Goal: Information Seeking & Learning: Learn about a topic

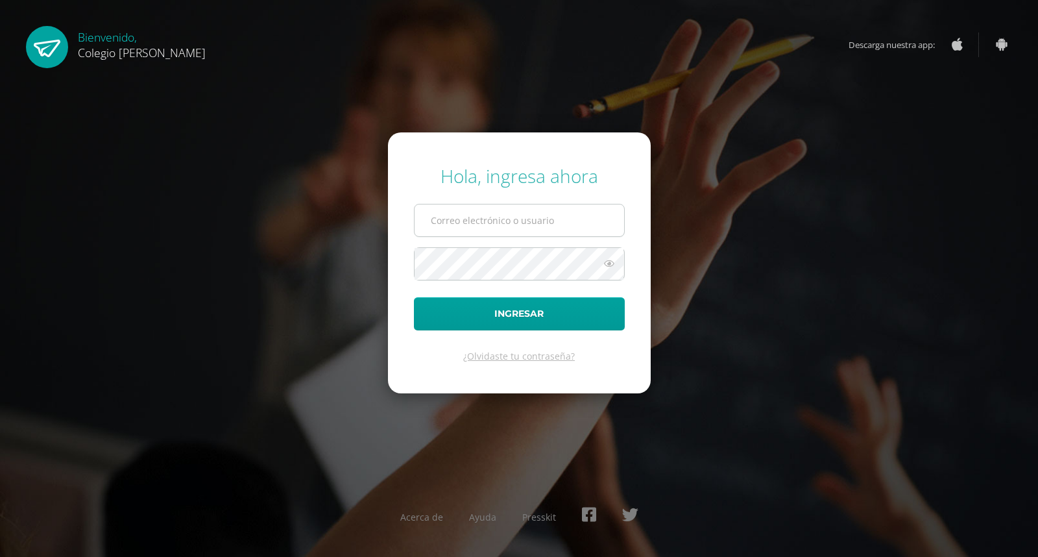
drag, startPoint x: 458, startPoint y: 206, endPoint x: 445, endPoint y: 221, distance: 20.2
click at [452, 209] on input "text" at bounding box center [520, 220] width 210 height 32
type input "COS00804@osoriosandoval.edu.gt"
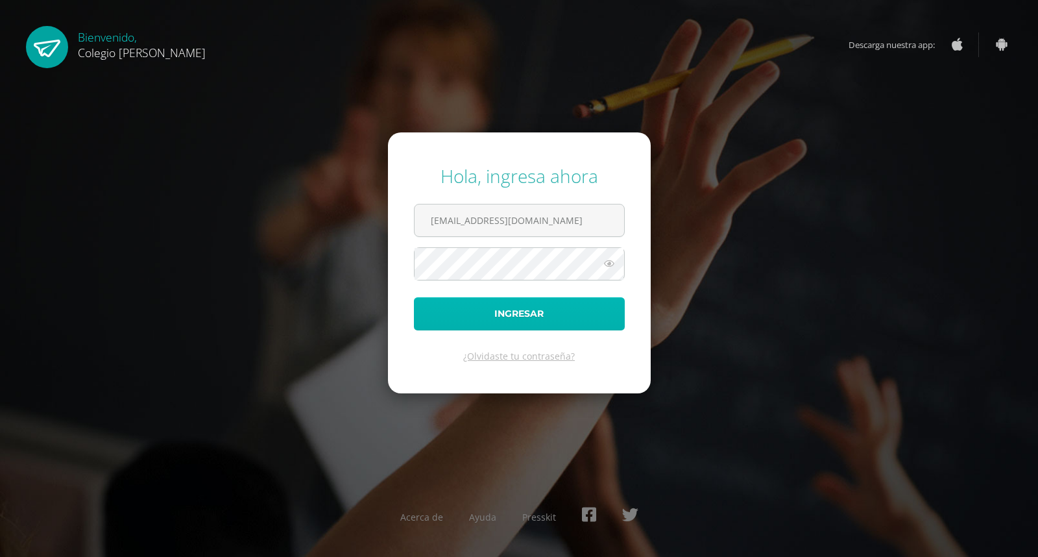
click at [591, 318] on button "Ingresar" at bounding box center [519, 313] width 211 height 33
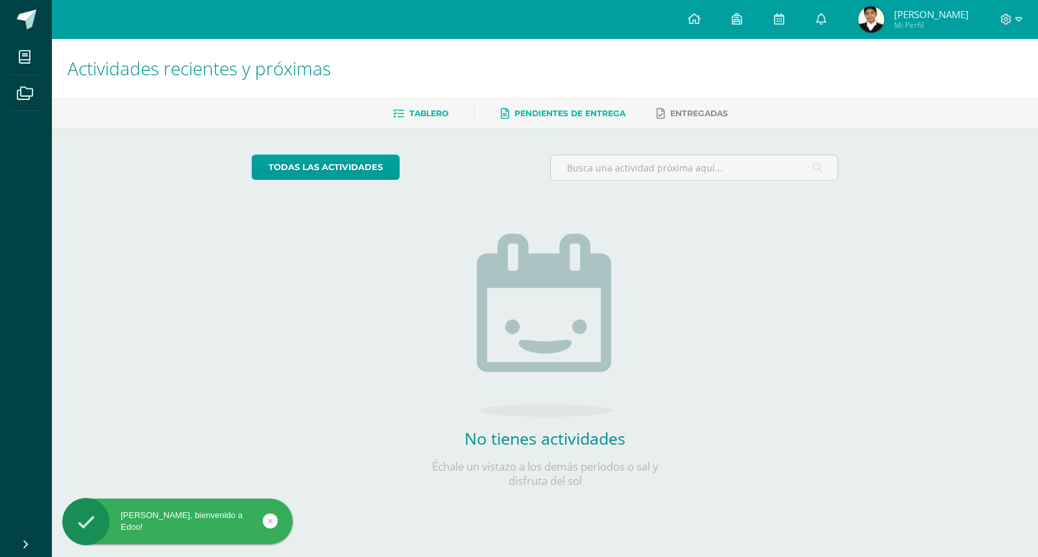
click at [583, 121] on link "Pendientes de entrega" at bounding box center [563, 113] width 125 height 21
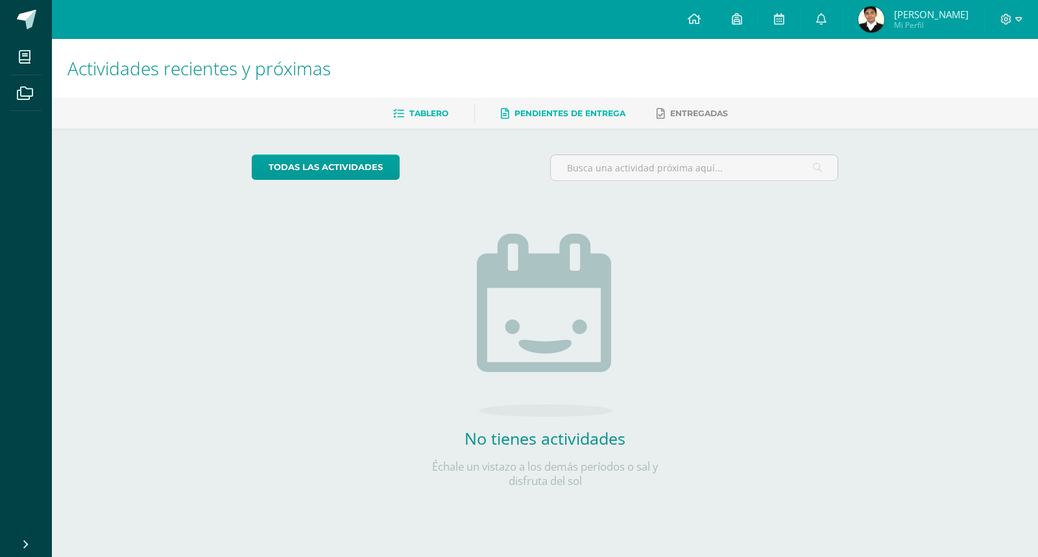
click at [442, 108] on span "Tablero" at bounding box center [429, 113] width 39 height 10
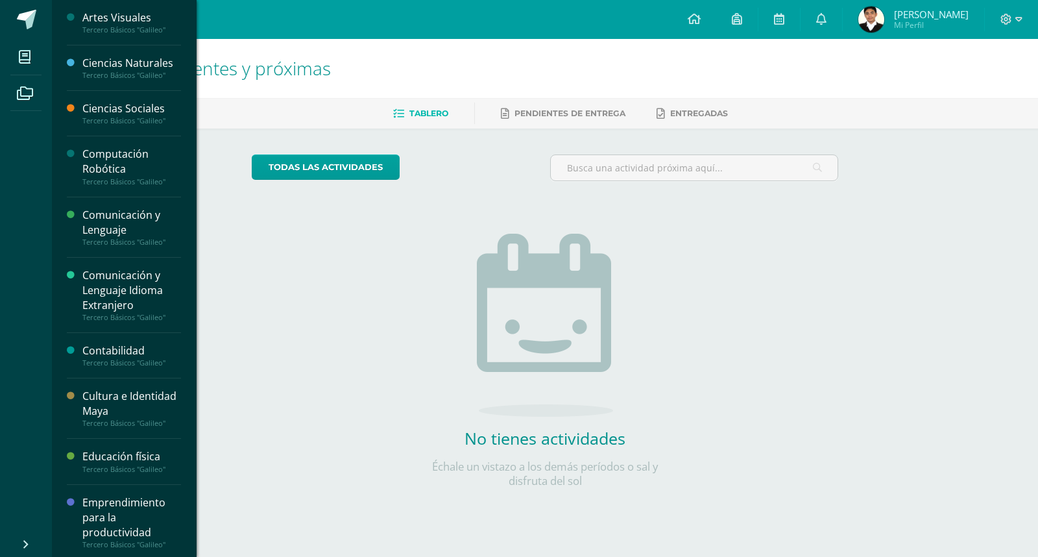
scroll to position [23, 0]
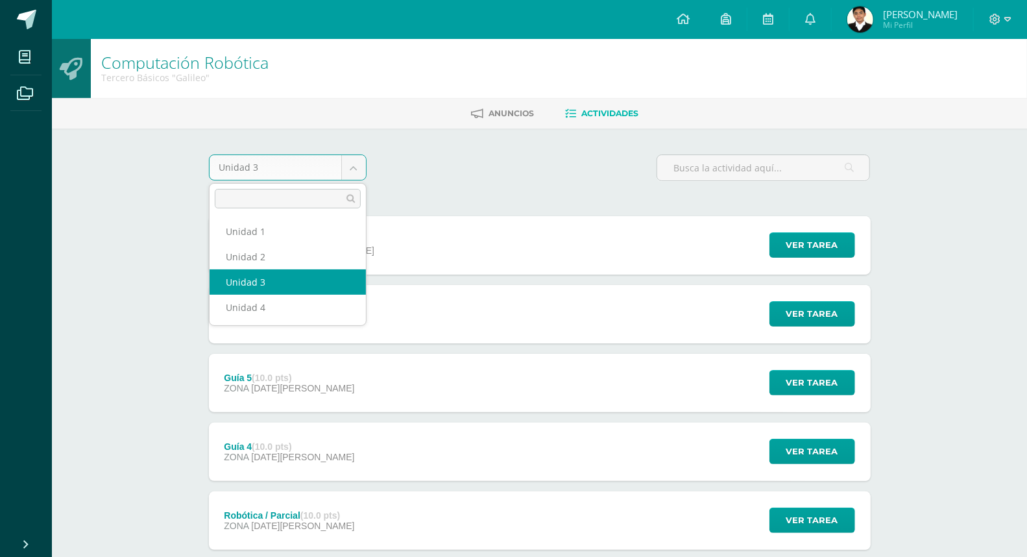
click at [362, 177] on body "Mis cursos Archivos Cerrar panel Artes Visuales Tercero Básicos "Galileo" Cienc…" at bounding box center [513, 421] width 1027 height 842
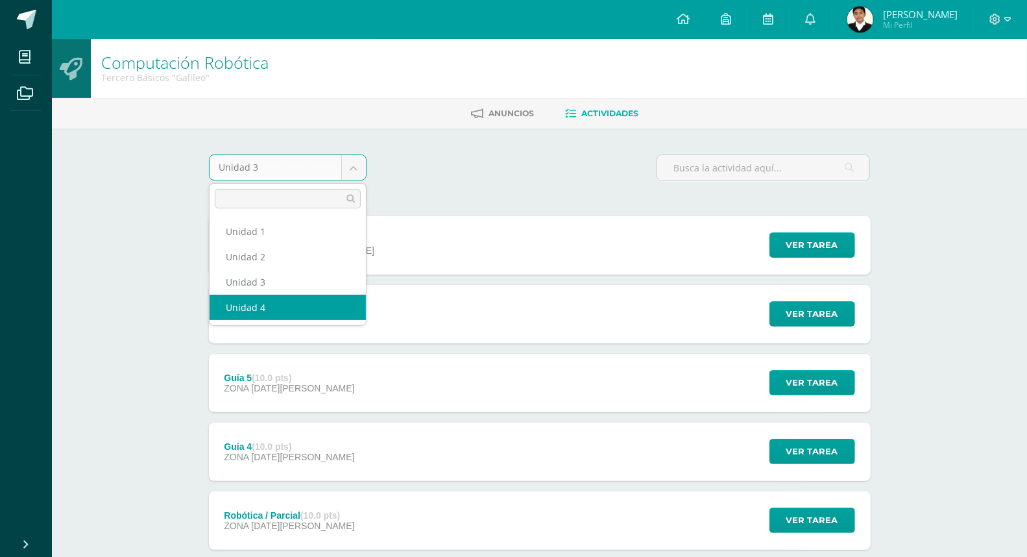
select select "Unidad 4"
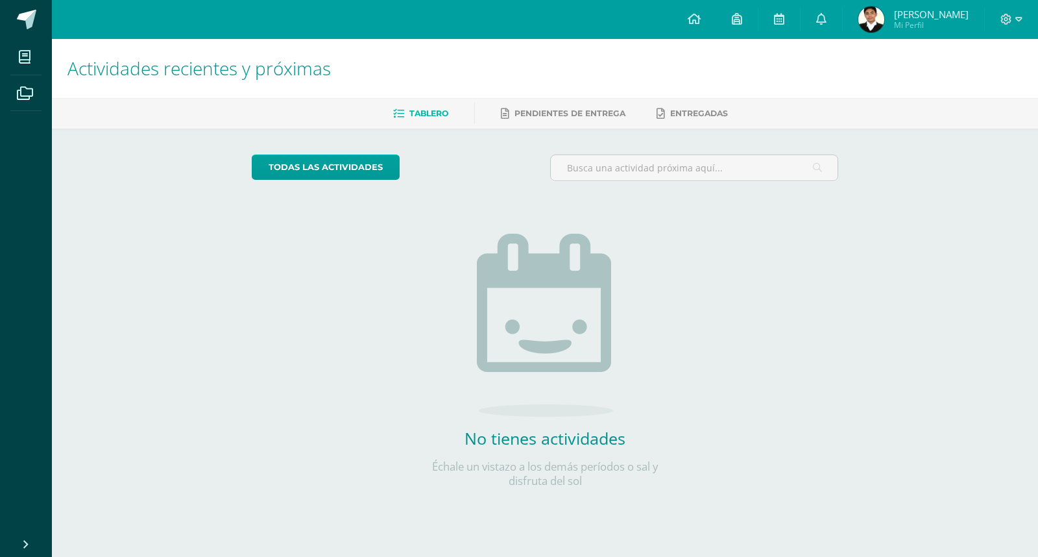
click at [173, 22] on div "Configuración Cerrar sesión Allan Josué Mi Perfil Avisos 0 avisos sin leer Avis…" at bounding box center [545, 19] width 986 height 39
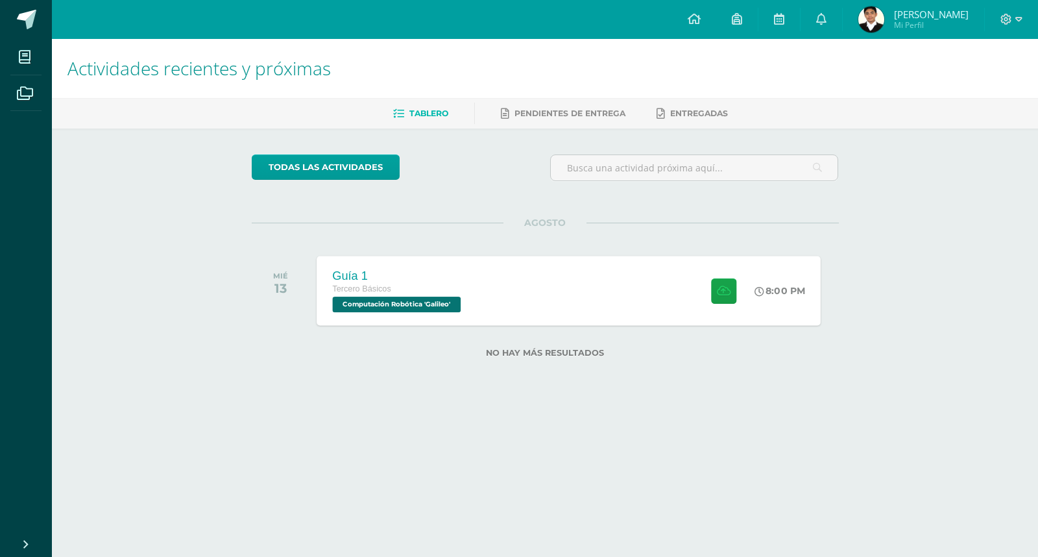
click at [511, 292] on div "Guía 1 Tercero Básicos Computación Robótica 'Galileo' 8:00 PM Guía 1 Computació…" at bounding box center [569, 290] width 504 height 69
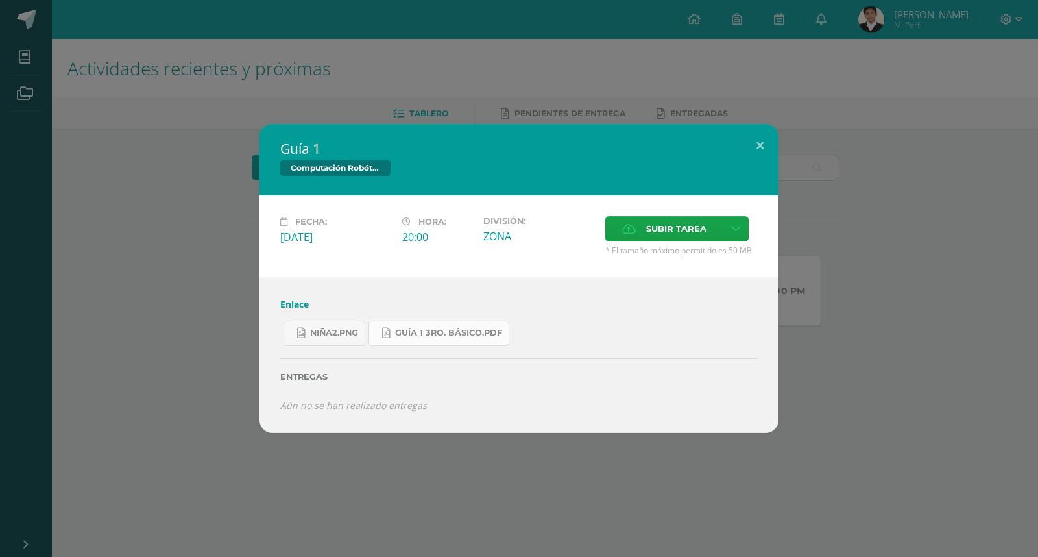
click at [415, 328] on span "Guía 1 3ro. Básico.pdf" at bounding box center [448, 333] width 107 height 10
click at [312, 331] on span "niña2.png" at bounding box center [334, 333] width 48 height 10
click at [296, 301] on link "Enlace" at bounding box center [294, 304] width 29 height 12
